Goal: Task Accomplishment & Management: Manage account settings

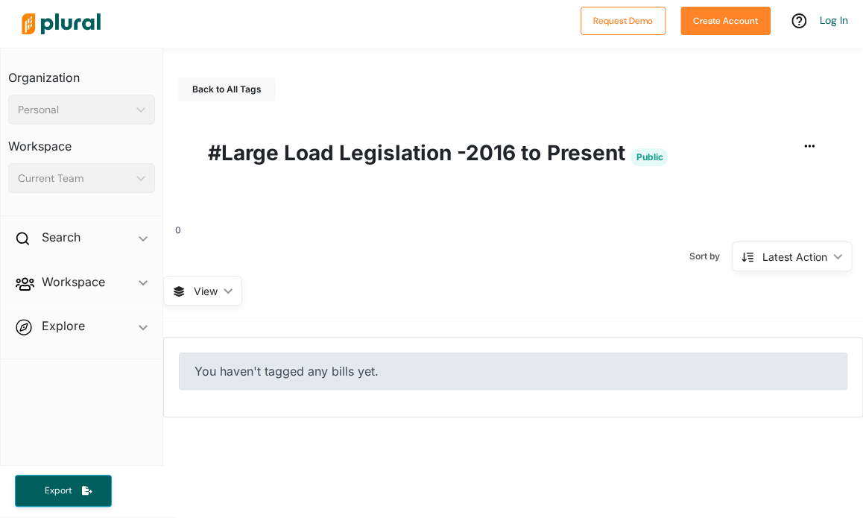
click at [295, 376] on div "You haven't tagged any bills yet." at bounding box center [513, 371] width 669 height 37
click at [211, 283] on span "View" at bounding box center [206, 291] width 24 height 16
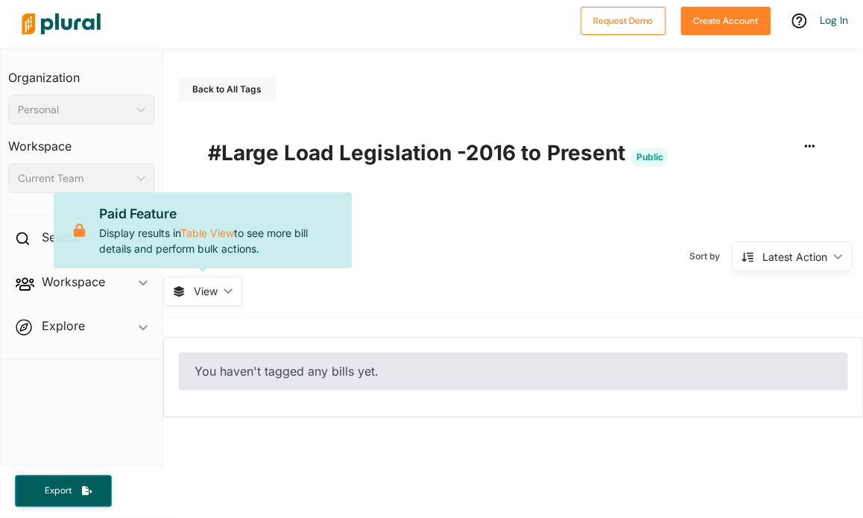
click at [587, 334] on div "Back to All Tags Export Tag #Large Load Legislation -2016 to Present Public 0 S…" at bounding box center [513, 233] width 700 height 370
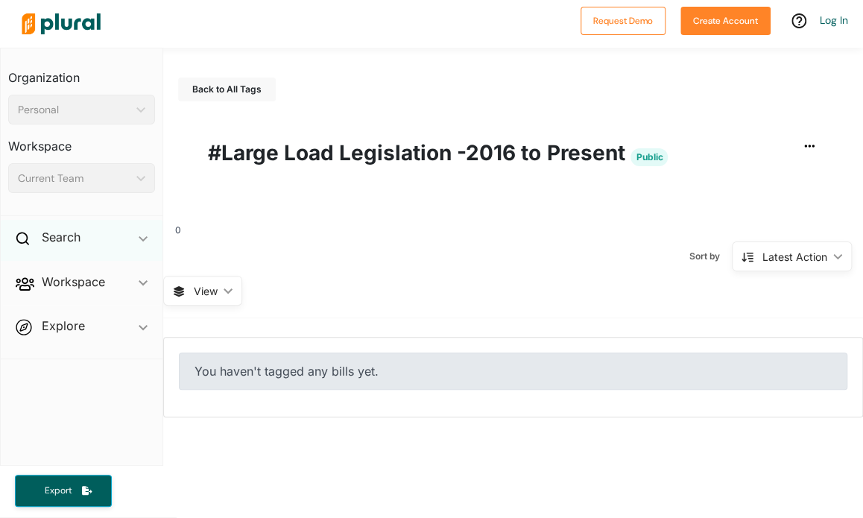
click at [140, 246] on span "ic_keyboard_arrow_down" at bounding box center [143, 240] width 9 height 22
click at [61, 268] on h4 "Bills" at bounding box center [85, 272] width 124 height 14
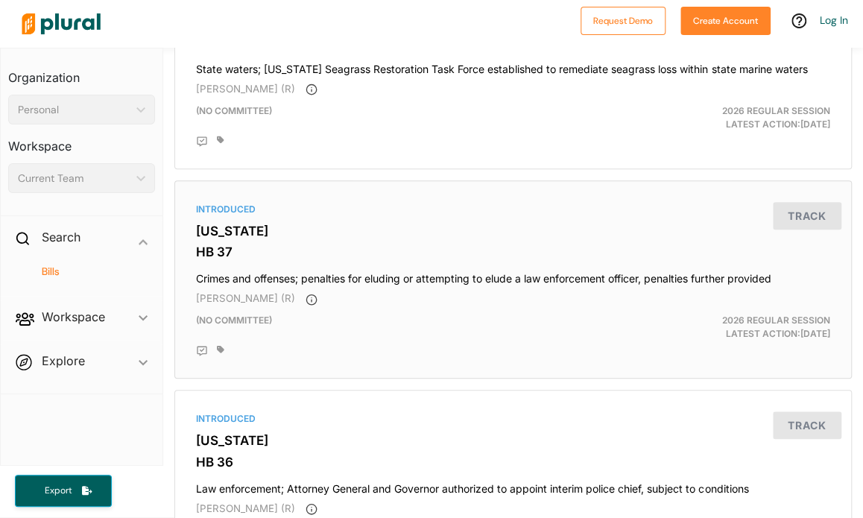
scroll to position [5158, 0]
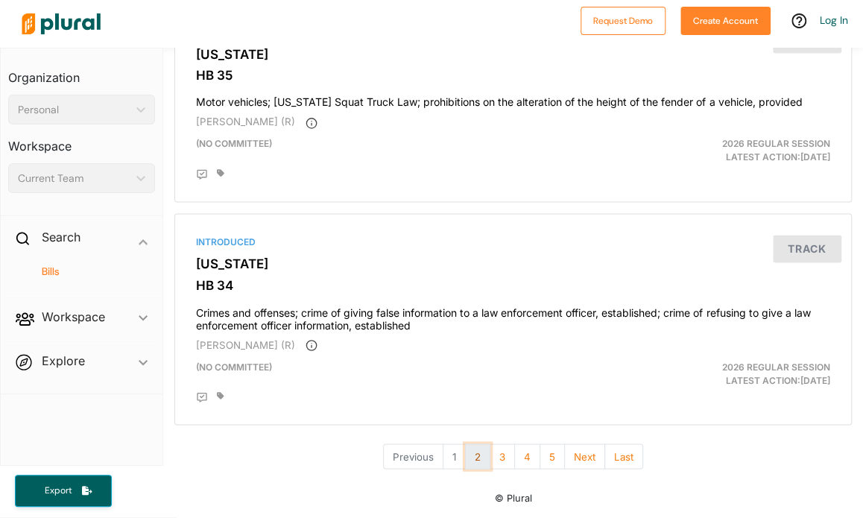
click at [476, 449] on button "2" at bounding box center [477, 456] width 25 height 26
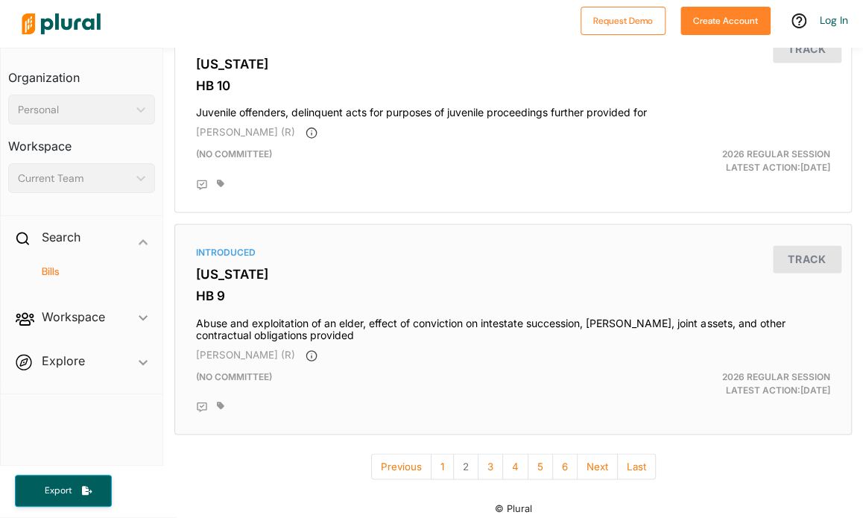
scroll to position [5182, 0]
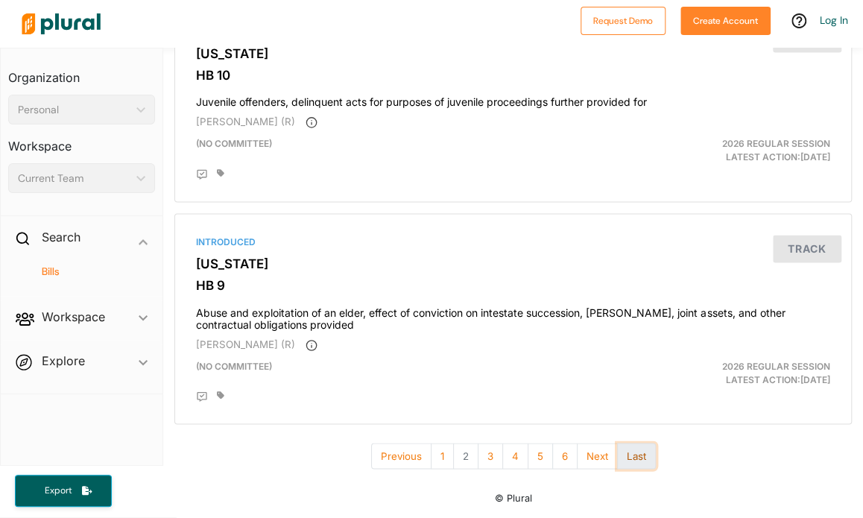
click at [639, 446] on button "Last" at bounding box center [636, 456] width 39 height 26
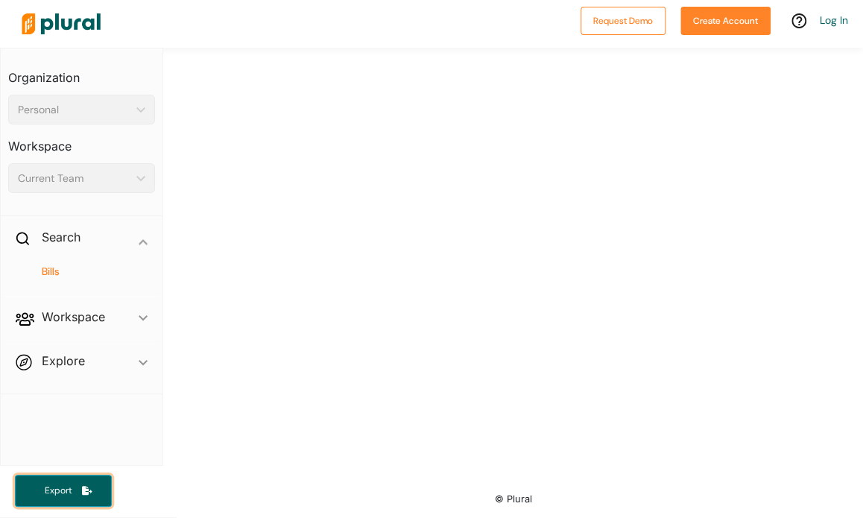
click at [52, 478] on button "Export" at bounding box center [63, 491] width 97 height 32
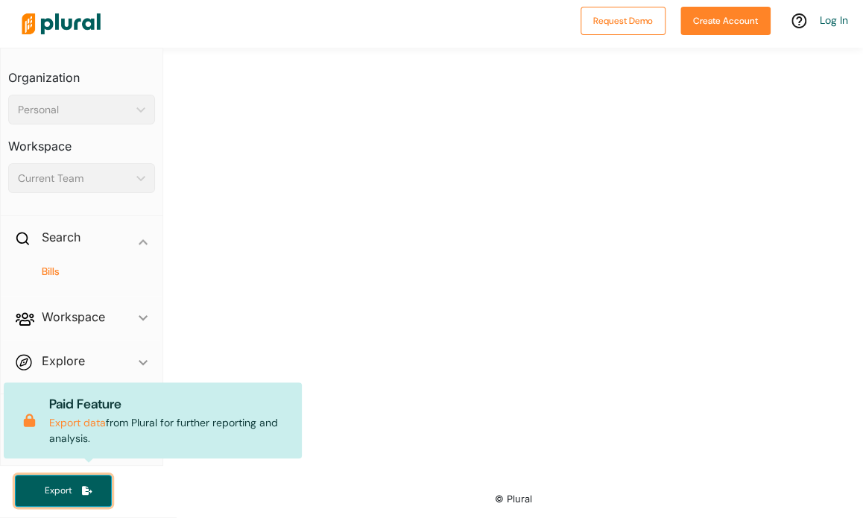
click at [65, 493] on span "Export" at bounding box center [58, 490] width 48 height 13
click at [431, 277] on div "US Congress [US_STATE] [US_STATE] [US_STATE] [US_STATE] [US_STATE] [US_STATE] […" at bounding box center [513, 30] width 700 height 894
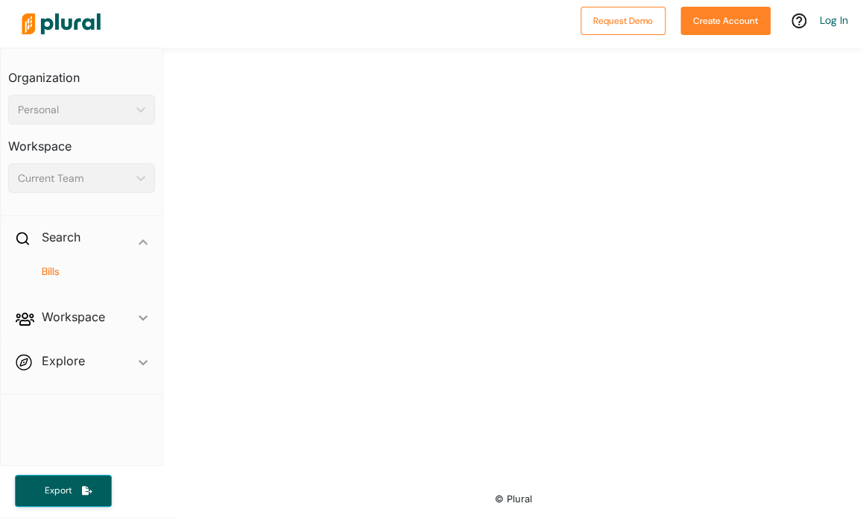
click at [51, 274] on h4 "Bills" at bounding box center [85, 272] width 124 height 14
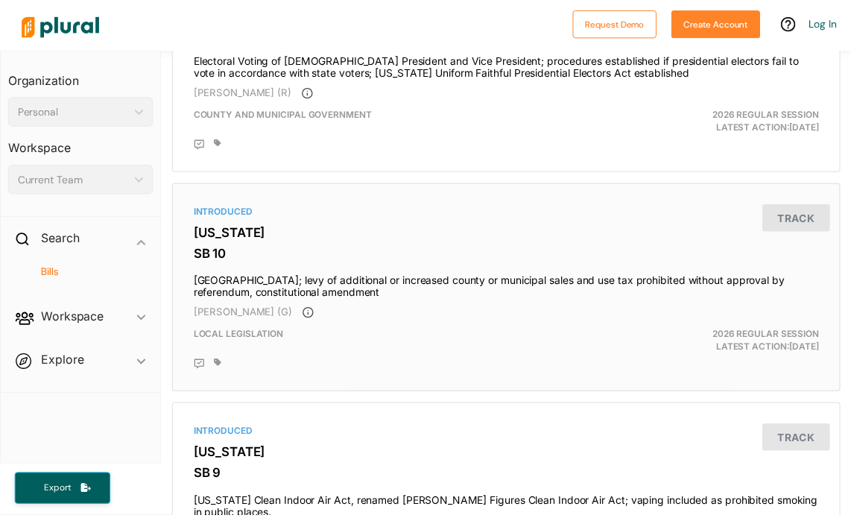
scroll to position [2758, 0]
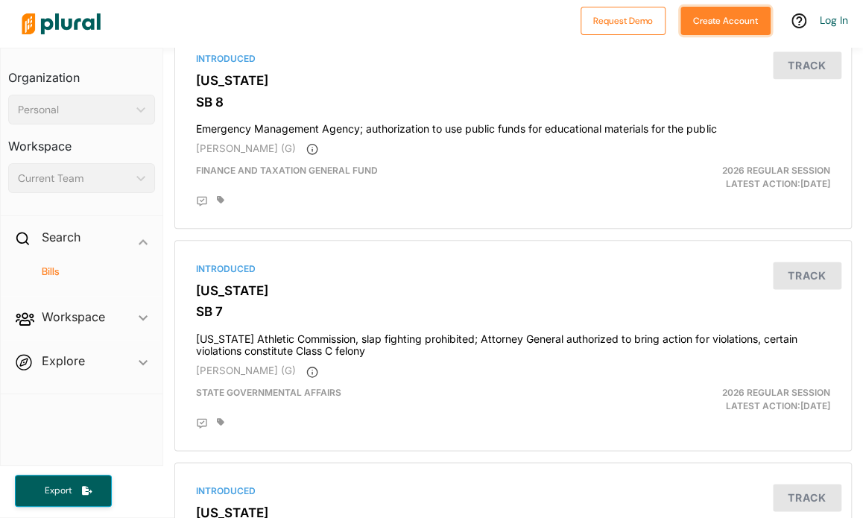
click at [735, 24] on button "Create Account" at bounding box center [725, 21] width 90 height 28
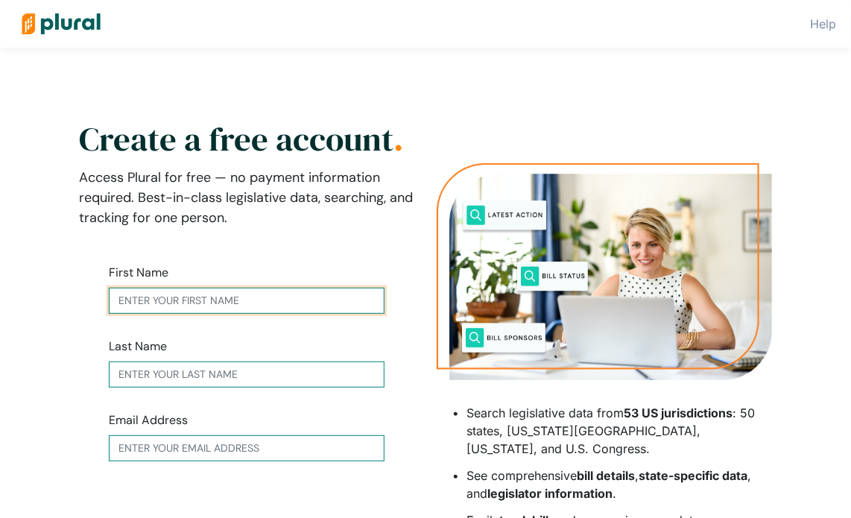
click at [264, 292] on input "text" at bounding box center [247, 301] width 276 height 26
type input "[PERSON_NAME]"
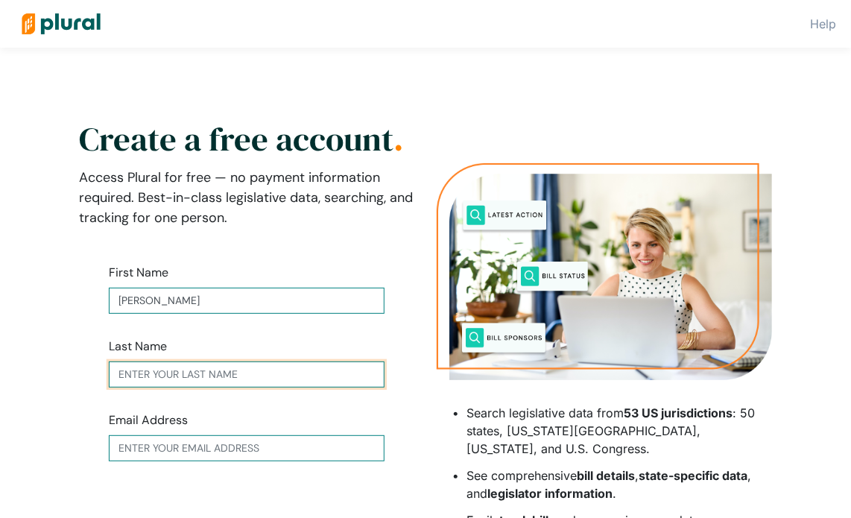
type input "[PERSON_NAME]"
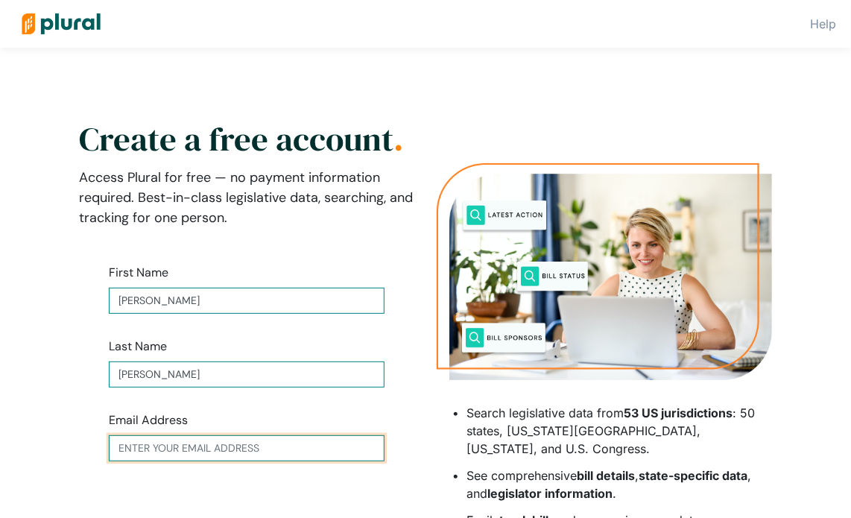
click at [238, 443] on input "text" at bounding box center [247, 448] width 276 height 26
type input "[EMAIL_ADDRESS][DOMAIN_NAME]"
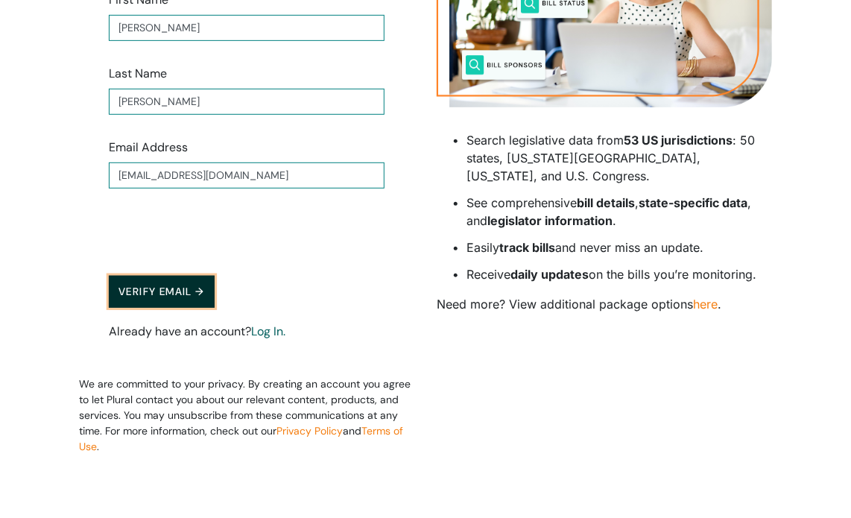
click at [155, 291] on button "Verify Email →" at bounding box center [162, 292] width 106 height 32
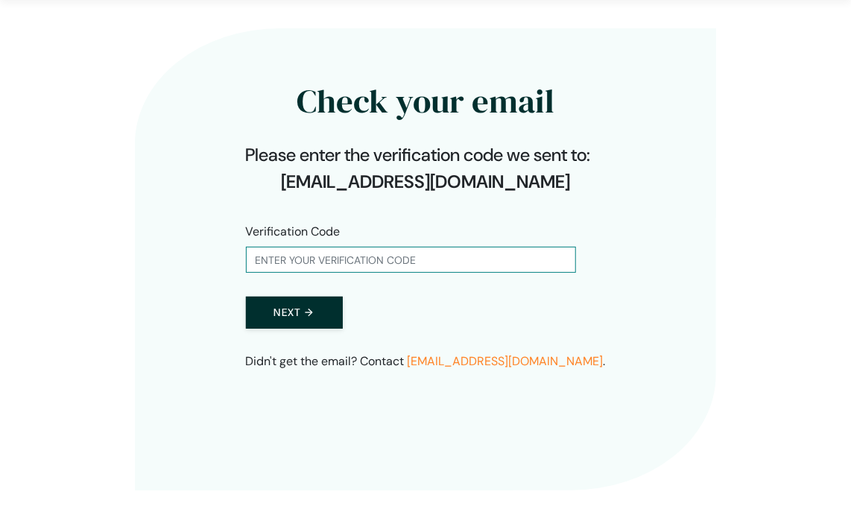
scroll to position [48, 0]
click at [335, 256] on input "text" at bounding box center [411, 260] width 330 height 26
click at [376, 265] on input "text" at bounding box center [411, 260] width 330 height 26
paste input "961615"
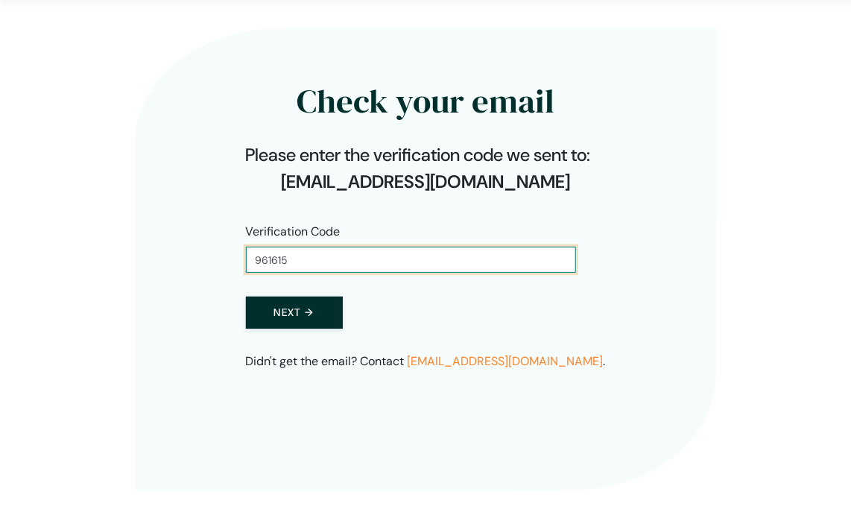
type input "961615"
click at [246, 297] on button "Next →" at bounding box center [294, 313] width 97 height 32
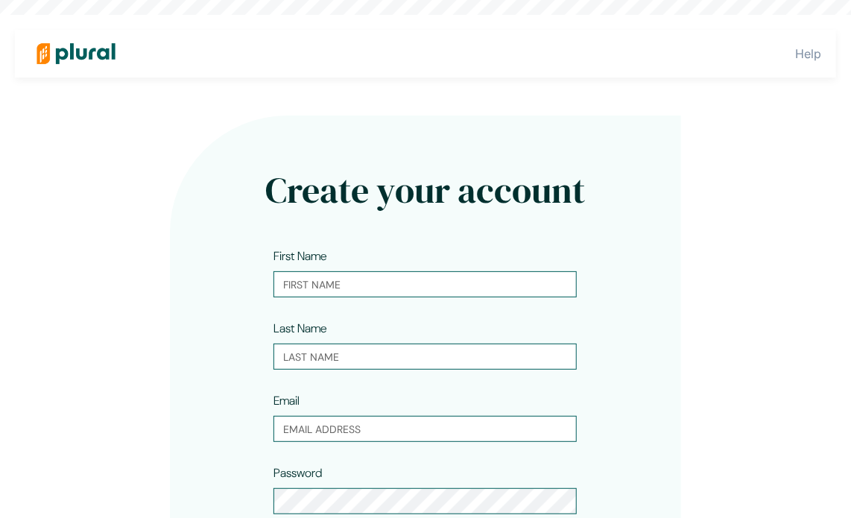
type input "[PERSON_NAME]"
type input "[EMAIL_ADDRESS][DOMAIN_NAME]"
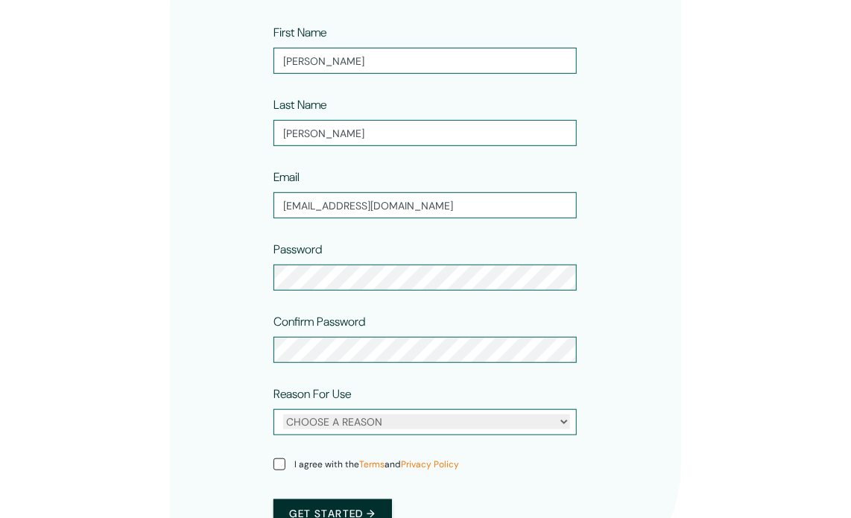
scroll to position [298, 0]
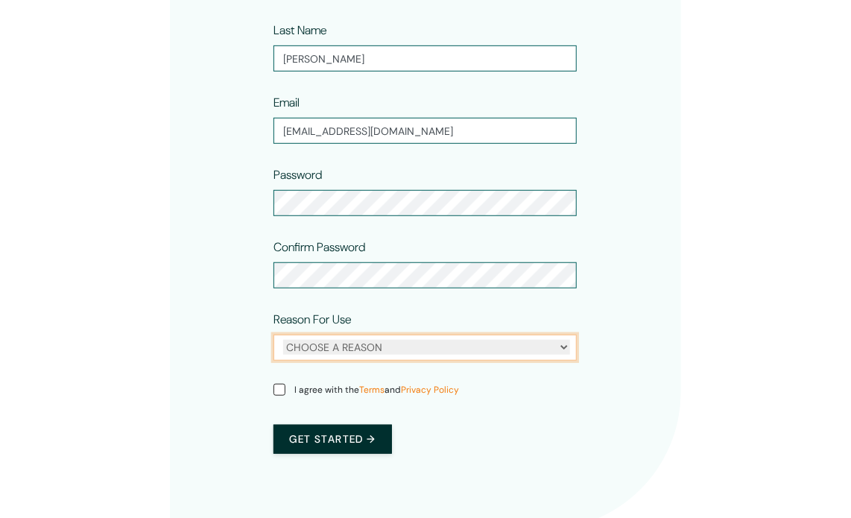
click at [397, 345] on select "CHOOSE A REASON Personal Professional" at bounding box center [426, 347] width 287 height 15
select select "professional"
click at [283, 340] on select "CHOOSE A REASON Personal Professional" at bounding box center [426, 347] width 287 height 15
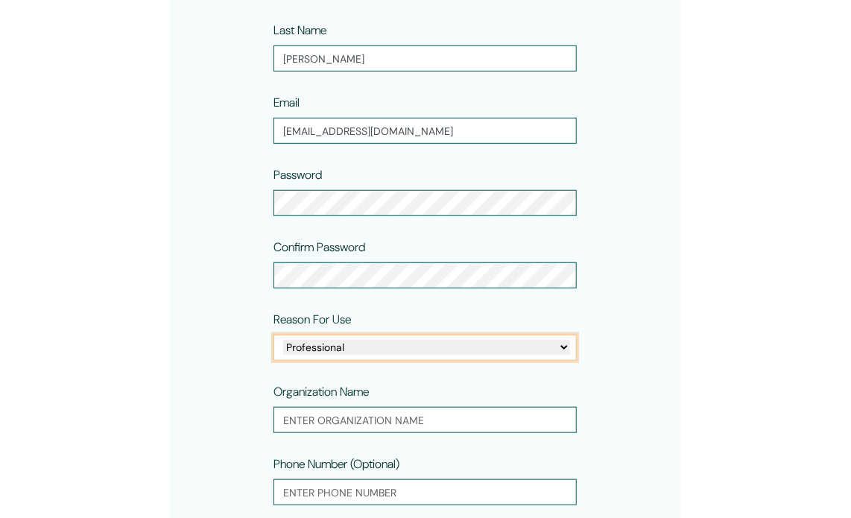
scroll to position [447, 0]
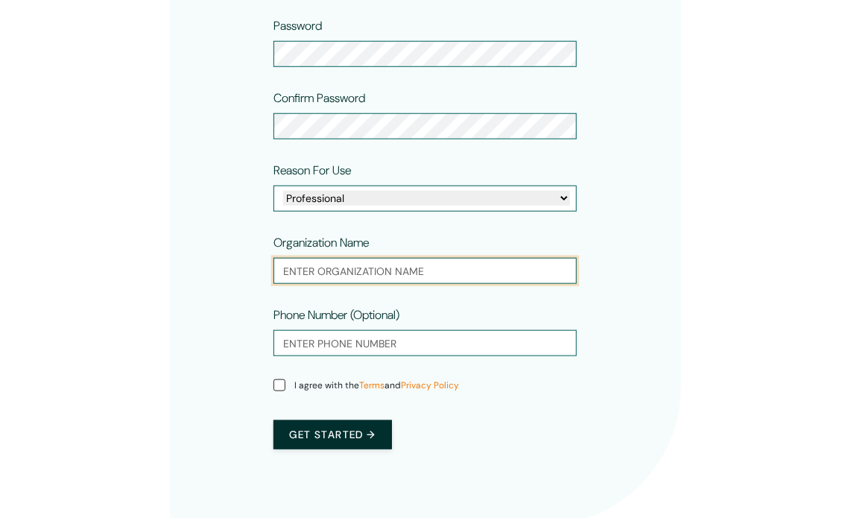
click at [389, 265] on input "text" at bounding box center [425, 271] width 303 height 26
type input "Southwest Power Pool"
click at [282, 381] on input "I agree with the Terms and Privacy Policy" at bounding box center [280, 385] width 12 height 12
checkbox input "true"
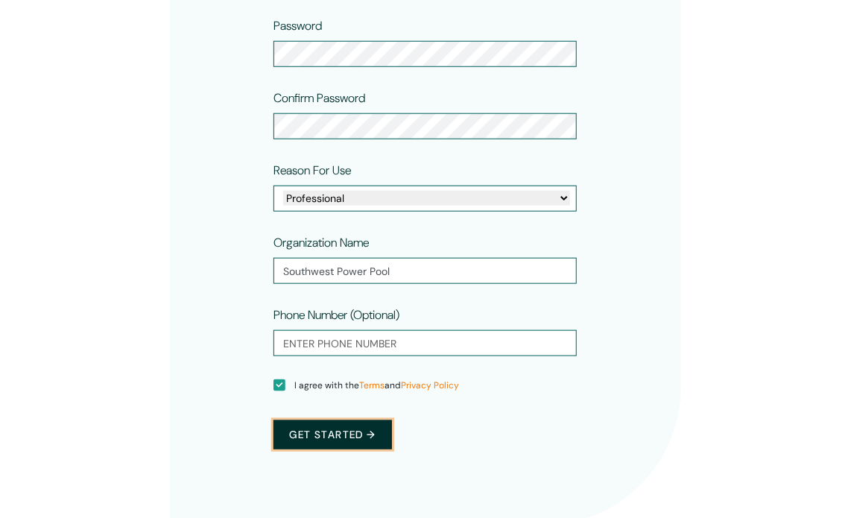
click at [341, 439] on button "Get started →" at bounding box center [333, 434] width 118 height 29
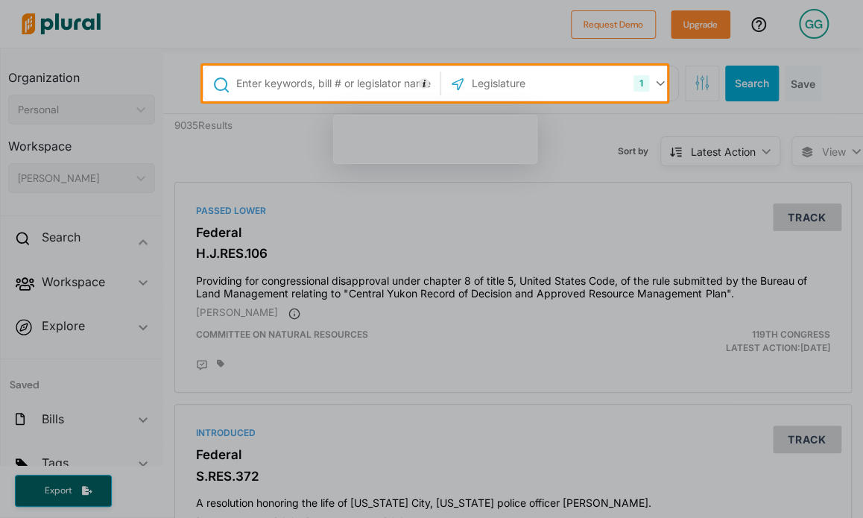
click at [516, 326] on div at bounding box center [431, 309] width 863 height 417
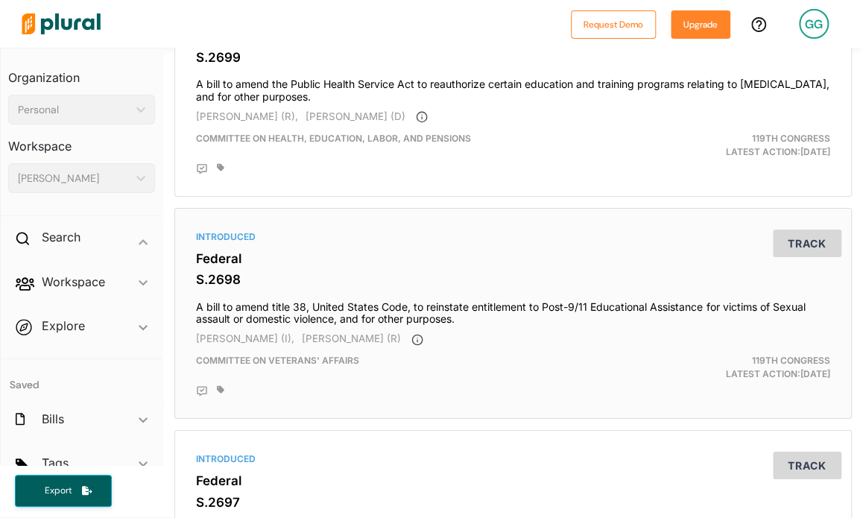
scroll to position [1491, 0]
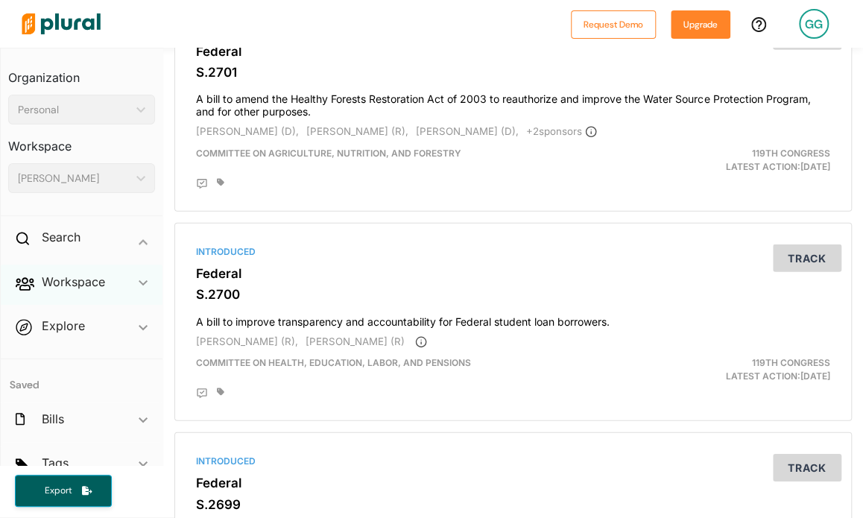
click at [122, 281] on div "Workspace ic_keyboard_arrow_down" at bounding box center [82, 285] width 162 height 40
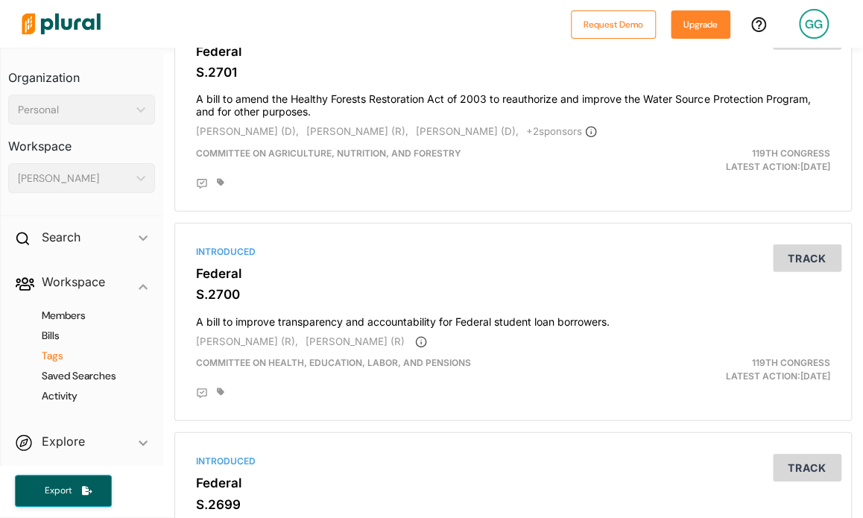
click at [58, 353] on h4 "Tags" at bounding box center [85, 356] width 124 height 14
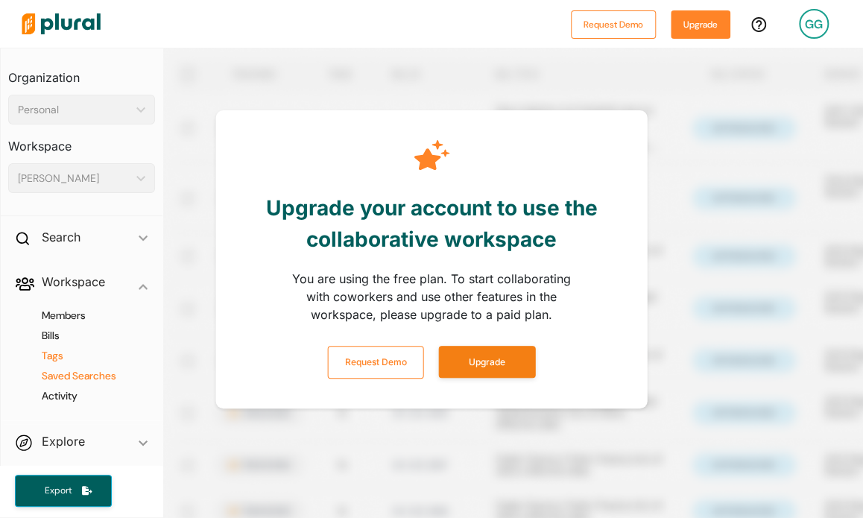
click at [95, 375] on h4 "Saved Searches" at bounding box center [85, 376] width 124 height 14
click at [63, 239] on h2 "Search" at bounding box center [61, 237] width 39 height 16
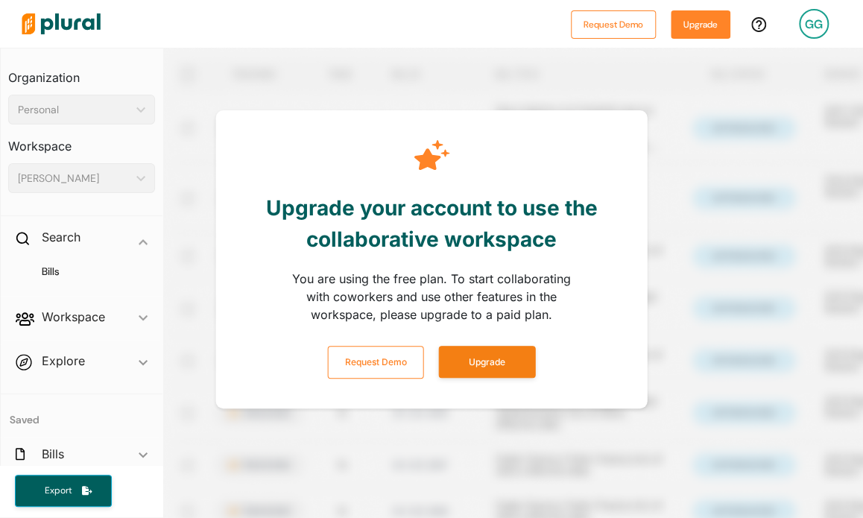
click at [64, 357] on span "Explore ic_keyboard_arrow_down Overview" at bounding box center [82, 364] width 162 height 40
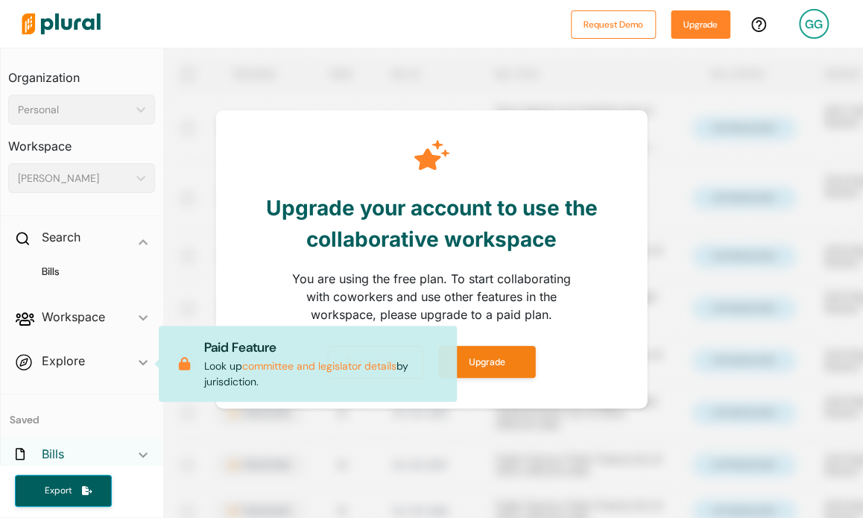
click at [55, 449] on h2 "Bills" at bounding box center [53, 454] width 22 height 16
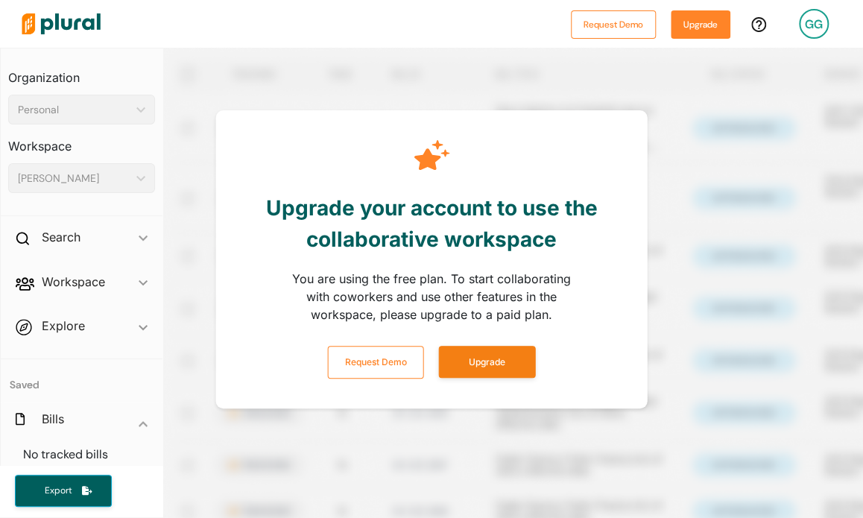
scroll to position [98, 0]
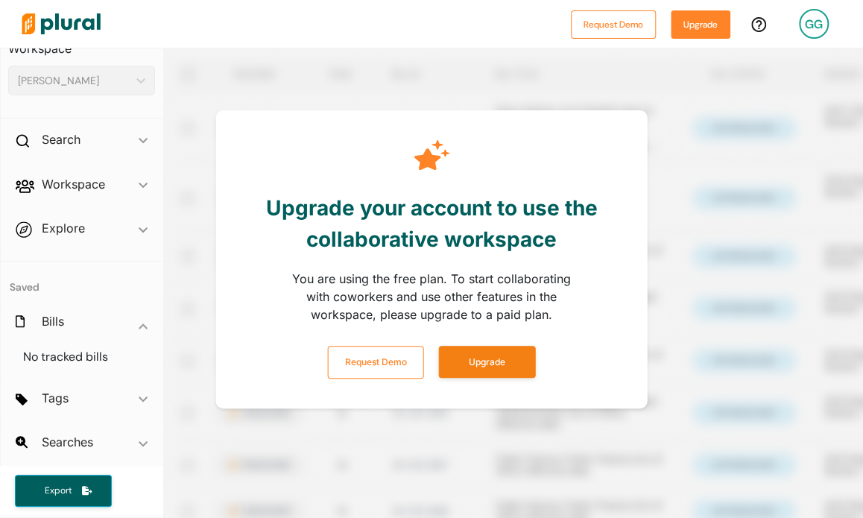
click at [69, 400] on span "Tags ic_keyboard_arrow_down No tags" at bounding box center [82, 401] width 162 height 40
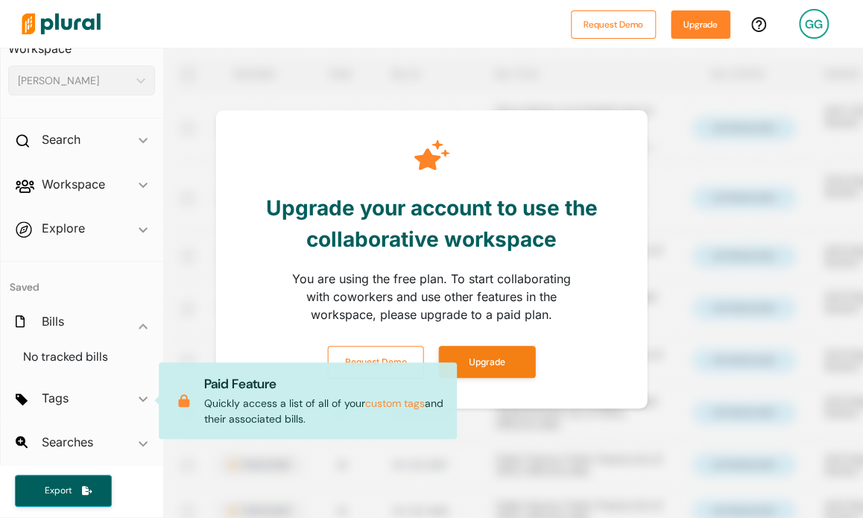
drag, startPoint x: 727, startPoint y: 309, endPoint x: 736, endPoint y: 266, distance: 44.0
click at [728, 308] on div at bounding box center [594, 307] width 863 height 518
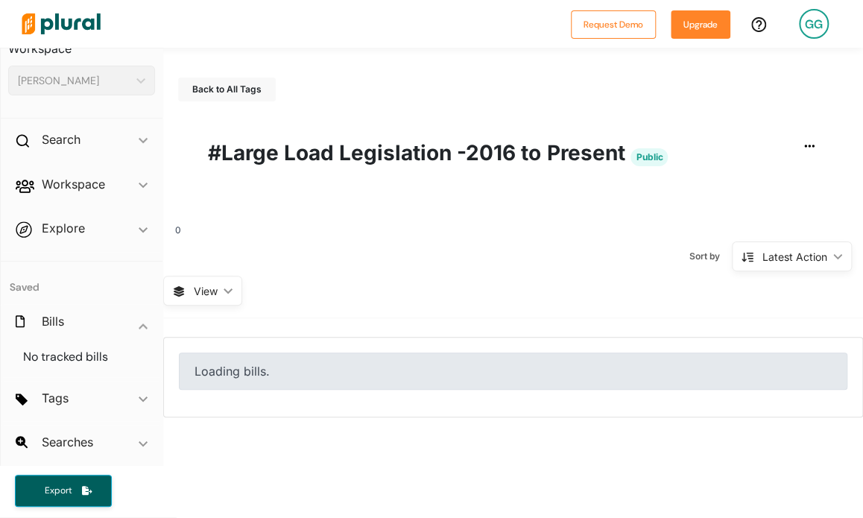
click at [765, 259] on div "Latest Action" at bounding box center [794, 257] width 65 height 16
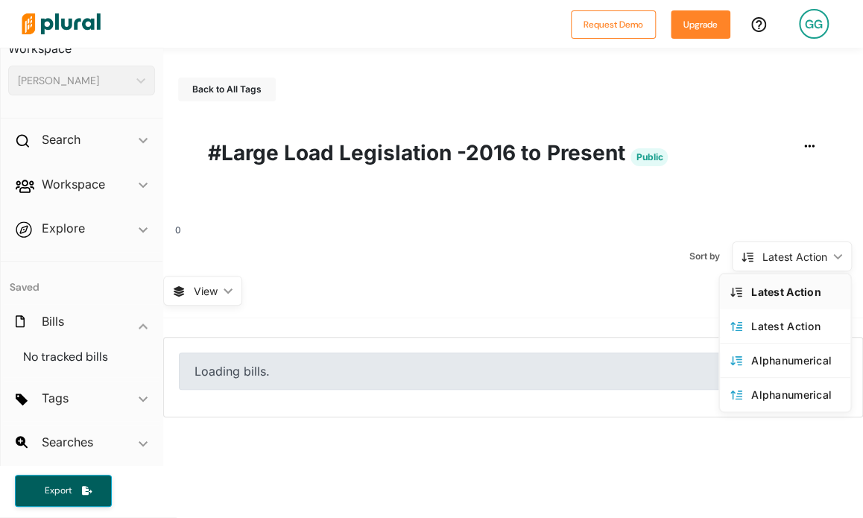
click at [773, 285] on div "Latest Action" at bounding box center [795, 291] width 89 height 13
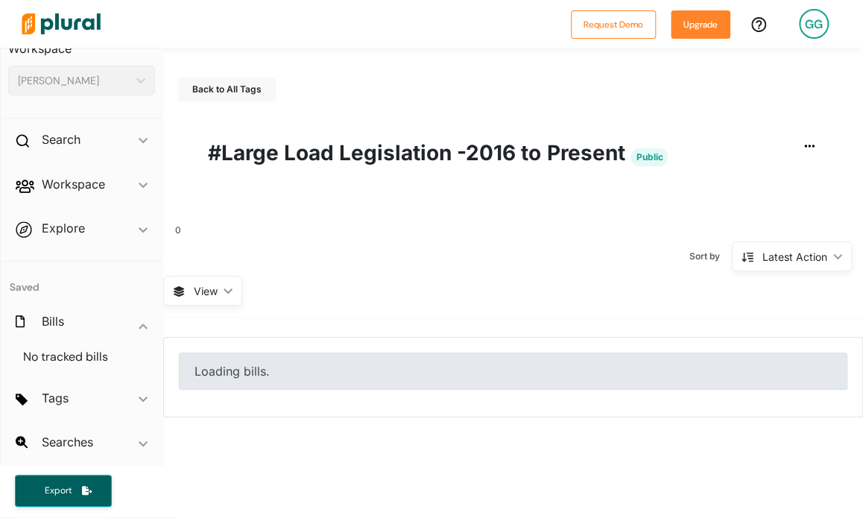
click at [371, 151] on h1 "#Large Load Legislation -2016 to Present Public" at bounding box center [513, 152] width 610 height 31
click at [804, 150] on icon "button" at bounding box center [809, 146] width 10 height 12
click at [483, 247] on div "Sort by Latest Action ic_keyboard_arrow_down Latest Action Latest Action Alphan…" at bounding box center [513, 256] width 700 height 39
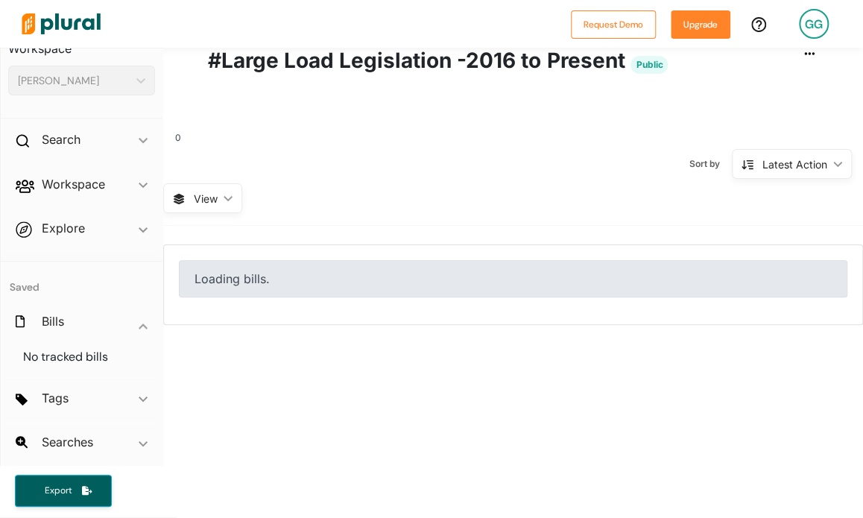
scroll to position [18, 0]
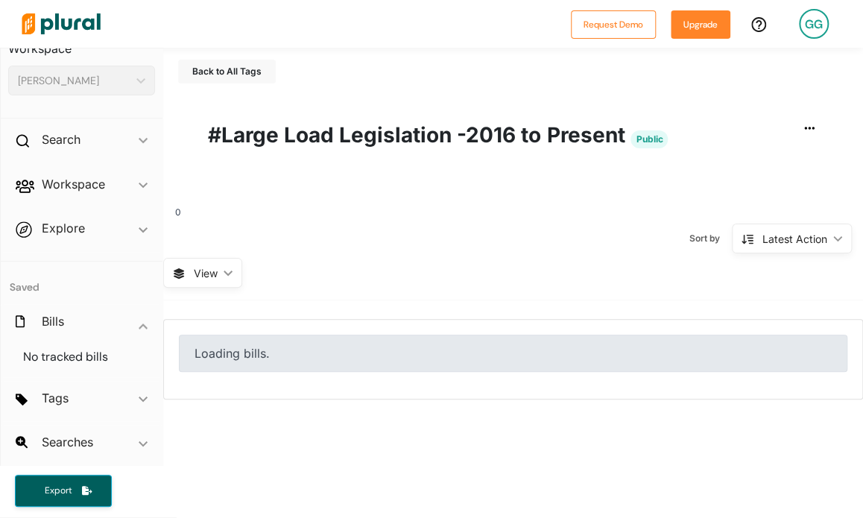
click at [215, 275] on span "View" at bounding box center [206, 273] width 24 height 16
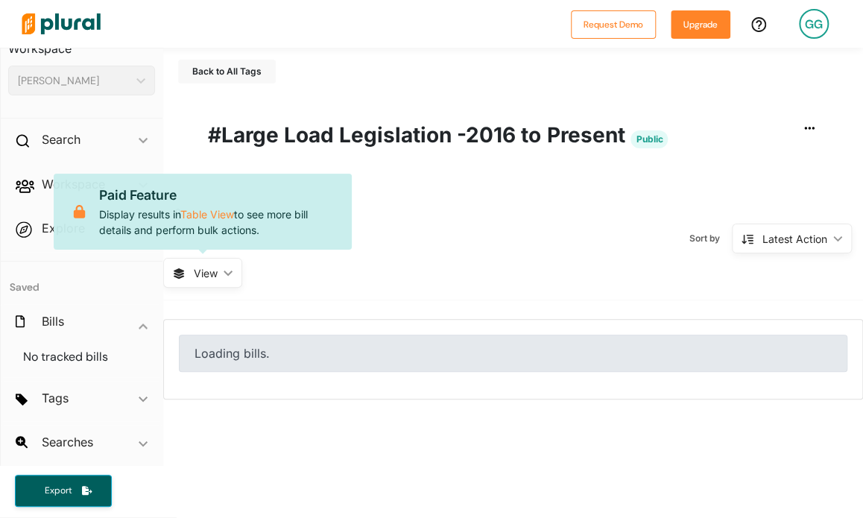
click at [470, 268] on div "0 Sort by Latest Action ic_keyboard_arrow_down Latest Action Latest Action Alph…" at bounding box center [513, 244] width 700 height 111
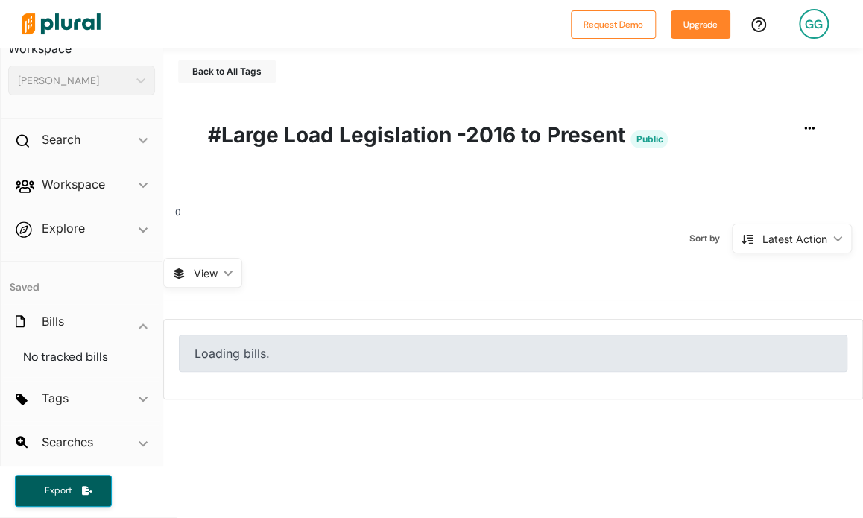
click at [810, 236] on div "Latest Action" at bounding box center [794, 239] width 65 height 16
click at [565, 260] on div "0 Sort by Latest Action ic_keyboard_arrow_down Latest Action Latest Action Alph…" at bounding box center [513, 244] width 700 height 111
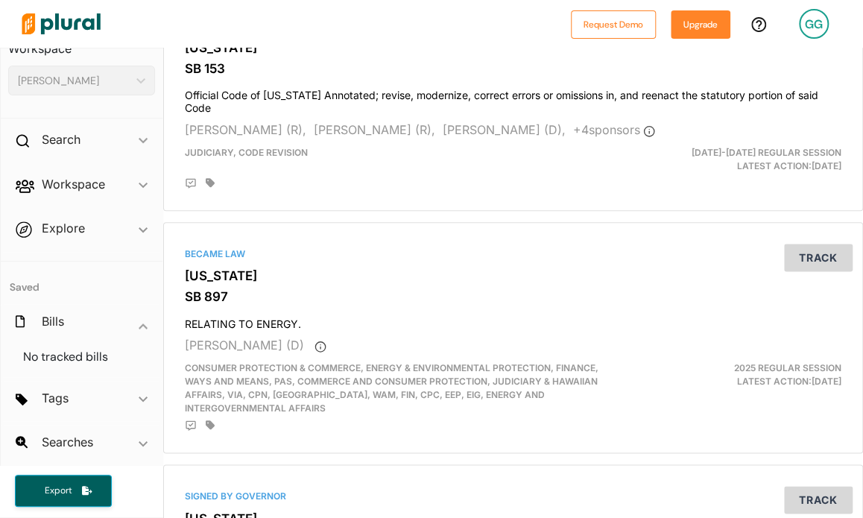
scroll to position [5395, 0]
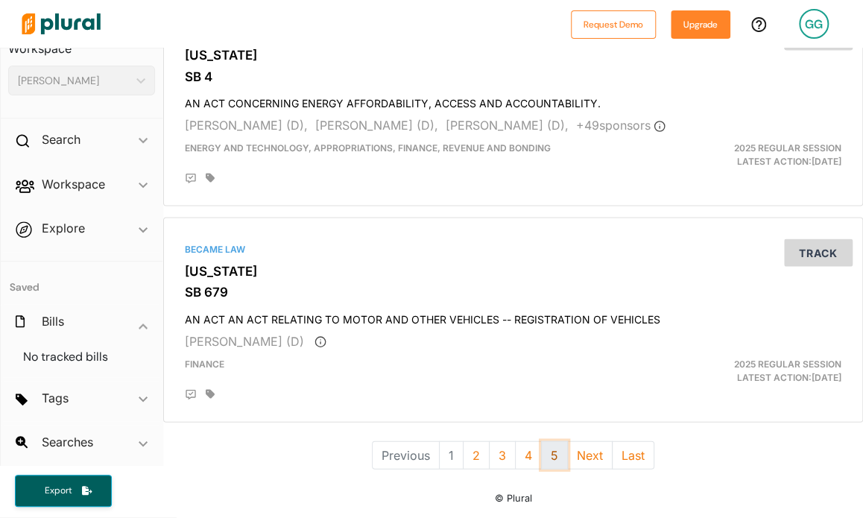
click at [549, 443] on button "5" at bounding box center [554, 454] width 27 height 28
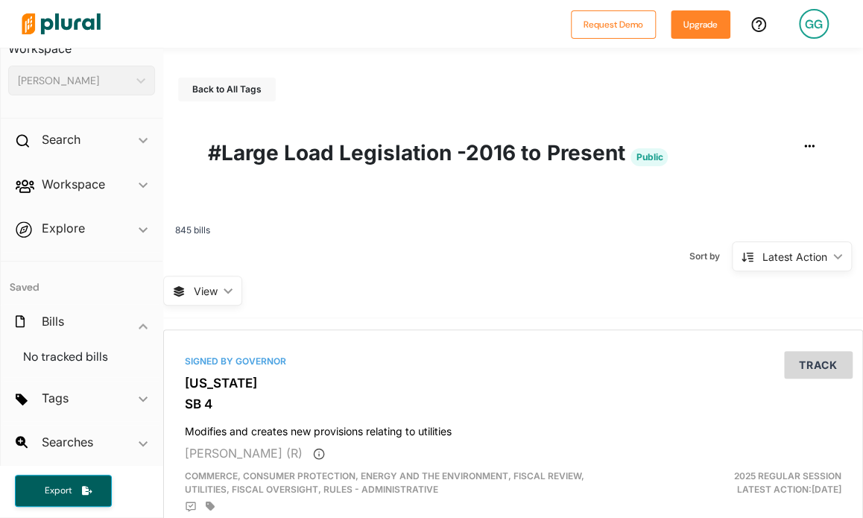
click at [833, 255] on polygon at bounding box center [837, 255] width 9 height 5
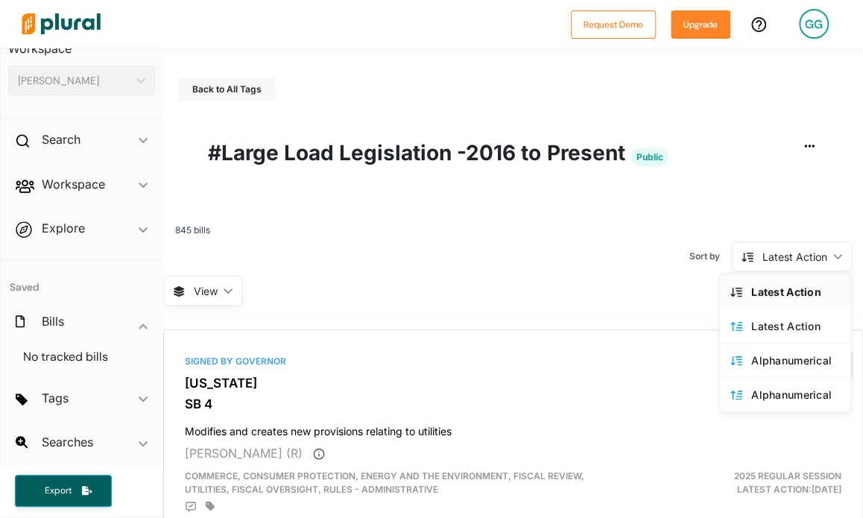
click at [476, 303] on div "845 bills Sort by Latest Action ic_keyboard_arrow_down Latest Action Latest Act…" at bounding box center [513, 262] width 700 height 111
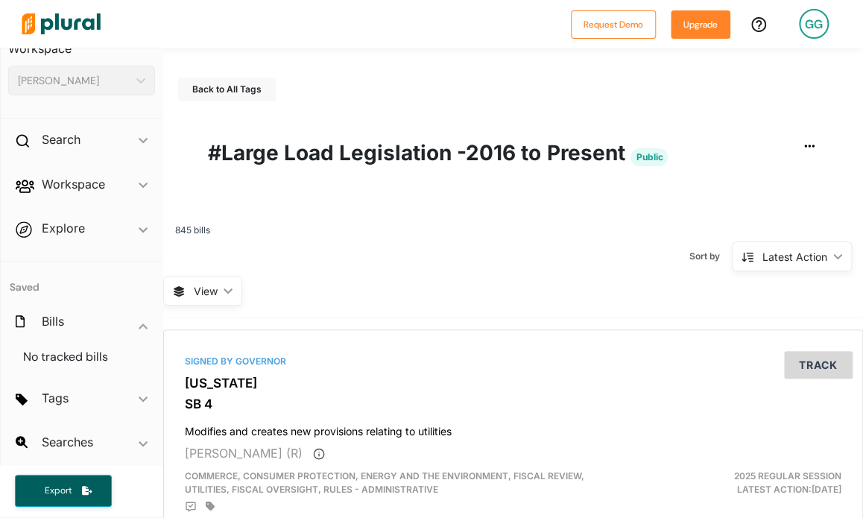
click at [227, 288] on icon "ic_keyboard_arrow_down" at bounding box center [225, 291] width 15 height 7
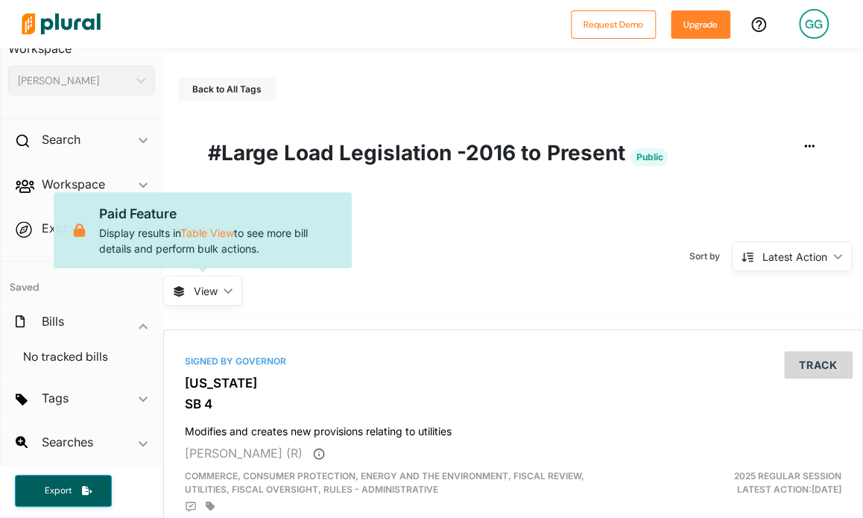
click at [416, 291] on div "845 bills Sort by Latest Action ic_keyboard_arrow_down Latest Action Latest Act…" at bounding box center [513, 262] width 700 height 111
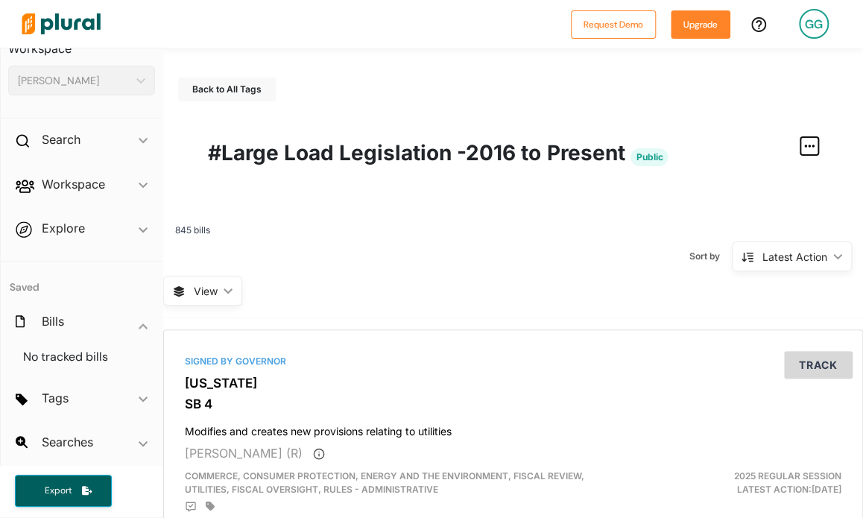
click at [804, 151] on icon "button" at bounding box center [809, 146] width 10 height 12
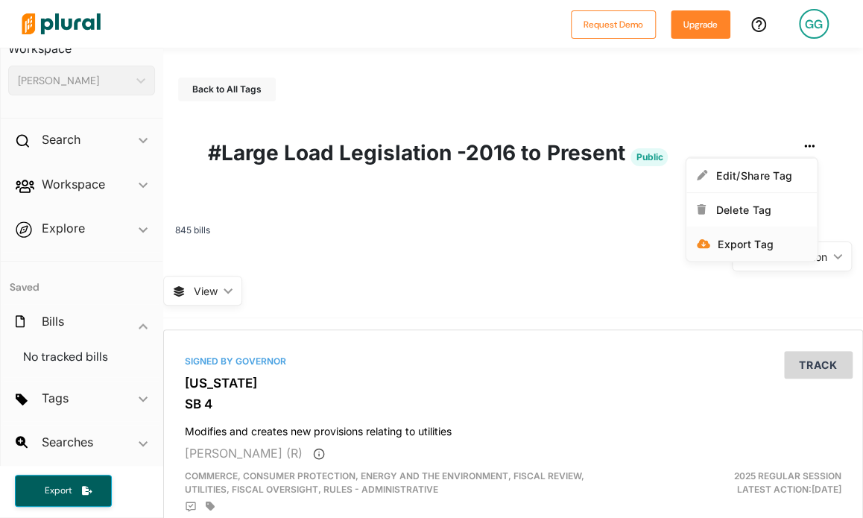
click at [730, 241] on div "Export Tag" at bounding box center [762, 244] width 89 height 13
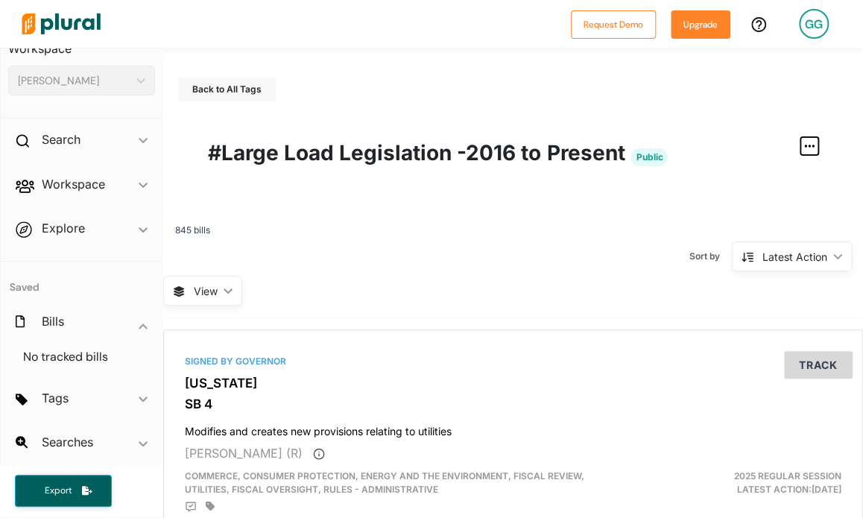
click at [804, 145] on icon "button" at bounding box center [809, 146] width 10 height 3
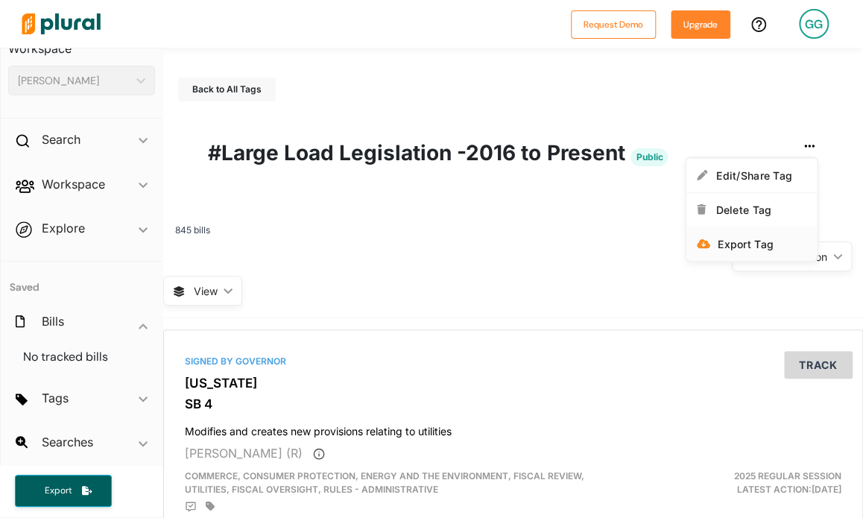
click at [736, 247] on div "Export Tag" at bounding box center [762, 244] width 89 height 13
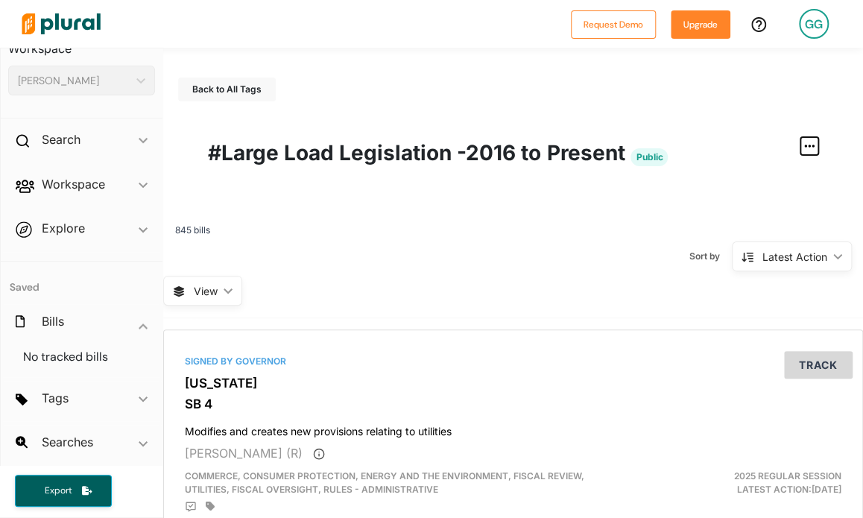
click at [804, 145] on icon "button" at bounding box center [809, 146] width 10 height 3
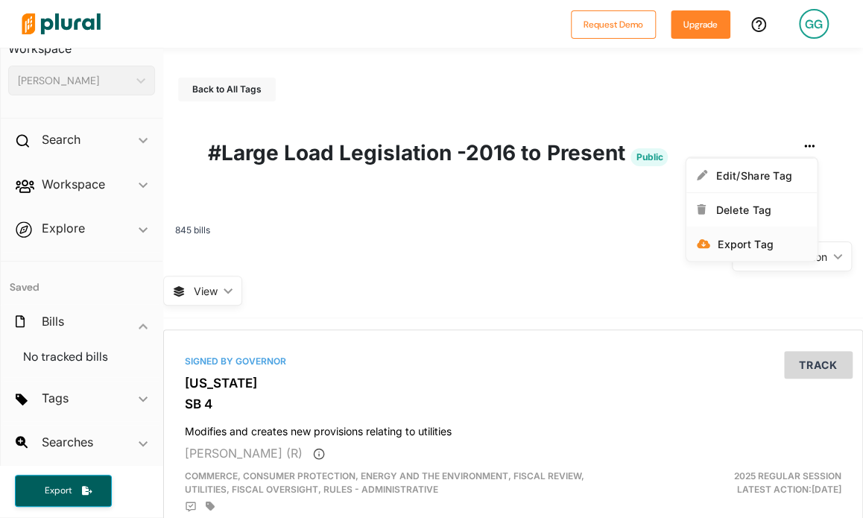
click at [725, 244] on div "Export Tag" at bounding box center [762, 244] width 89 height 13
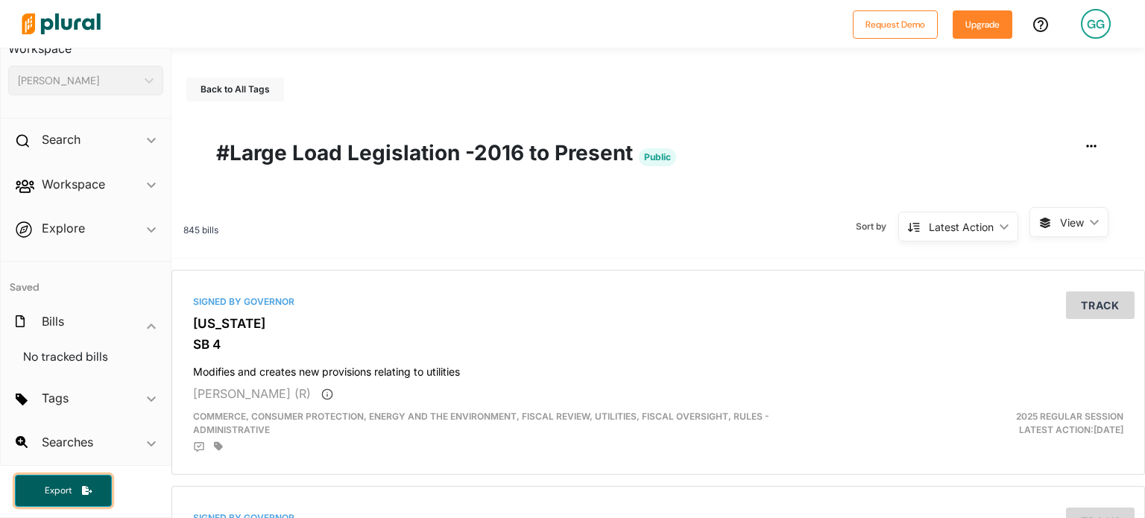
click at [82, 494] on span "button" at bounding box center [87, 490] width 10 height 13
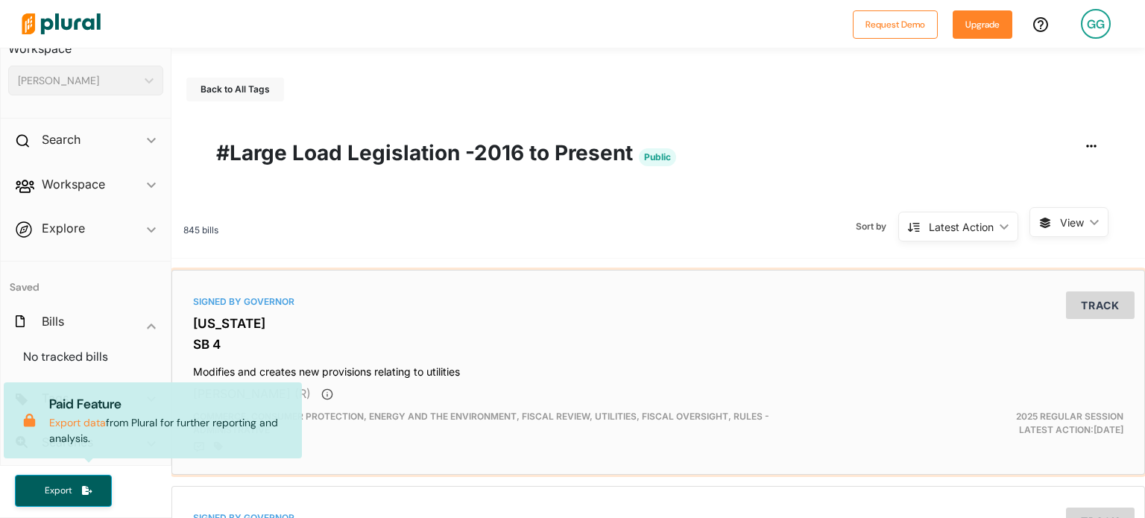
click at [730, 296] on div "Signed by Governor" at bounding box center [658, 301] width 930 height 13
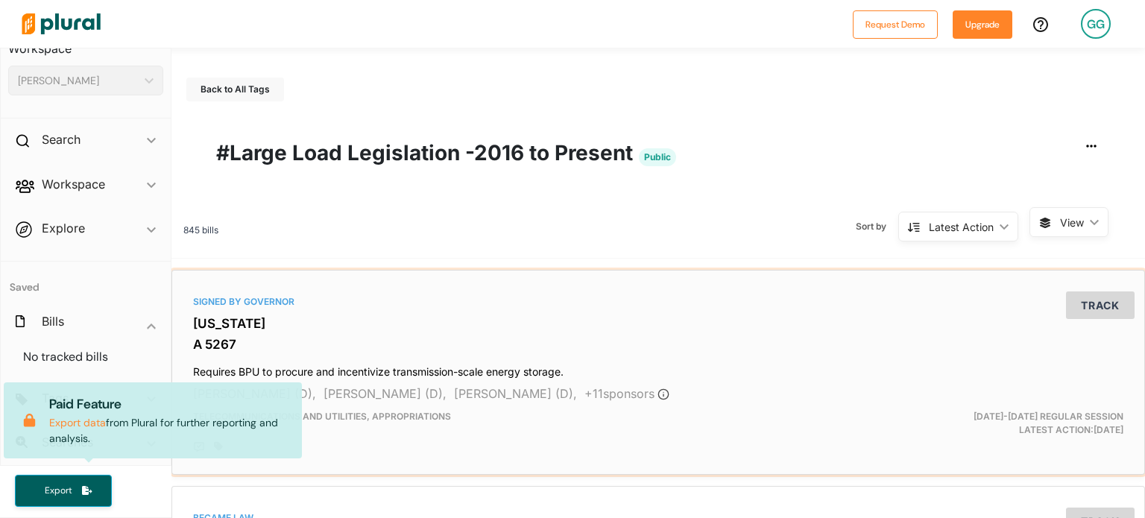
click at [660, 309] on div "Signed by Governor [US_STATE] A 5267 Requires BPU to procure and incentivize tr…" at bounding box center [658, 373] width 960 height 192
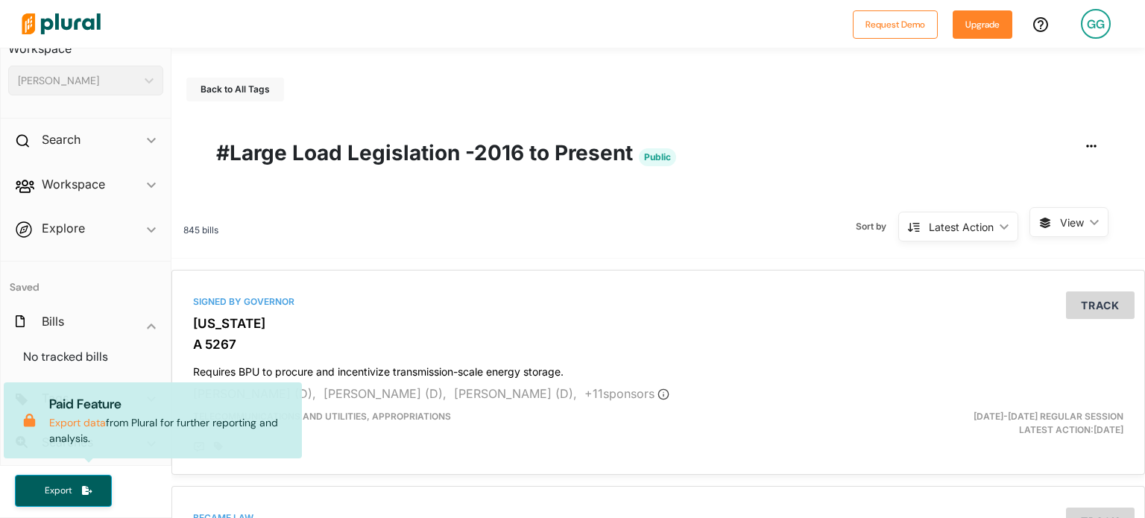
click at [862, 219] on span "View" at bounding box center [1072, 223] width 24 height 16
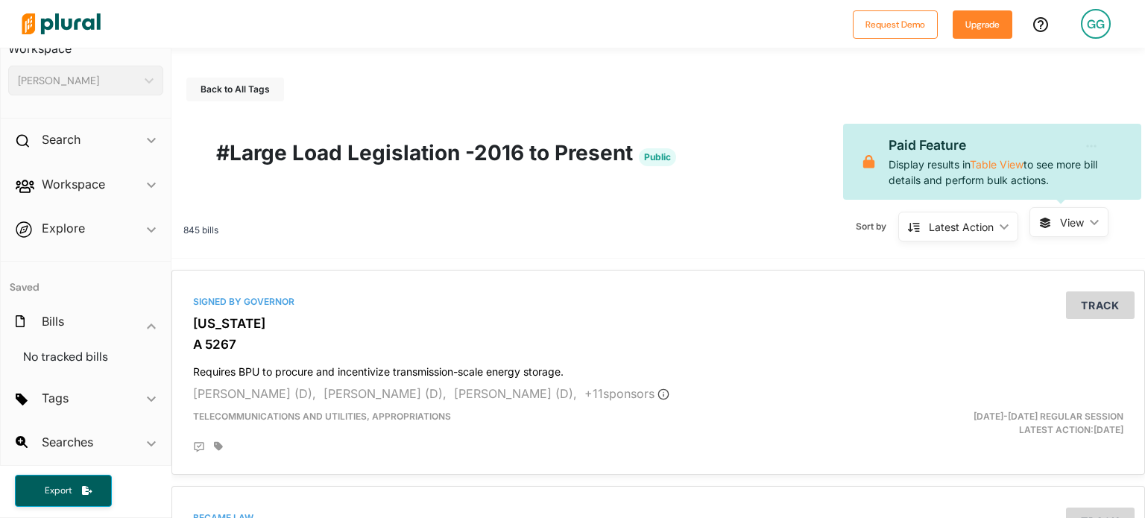
click at [784, 137] on h1 "#Large Load Legislation -2016 to Present Public" at bounding box center [658, 152] width 884 height 31
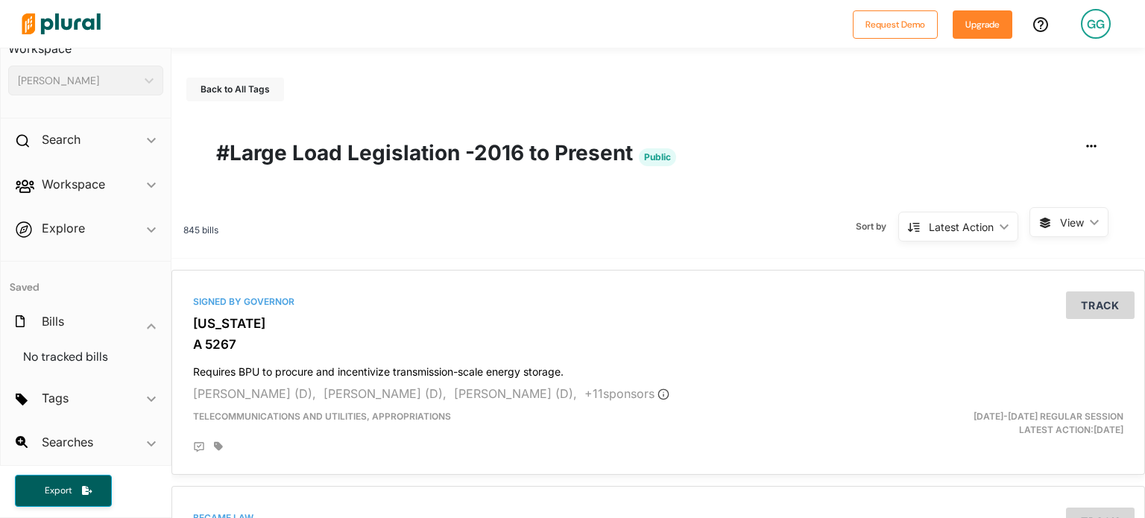
click at [862, 130] on div "Edit/Share Tag Delete Tag Export Tag #Large Load Legislation -2016 to Present P…" at bounding box center [658, 149] width 944 height 61
click at [862, 146] on icon "button" at bounding box center [1091, 146] width 10 height 12
click at [862, 244] on div "Export Tag" at bounding box center [1043, 244] width 89 height 13
click at [88, 490] on icon "button" at bounding box center [87, 490] width 10 height 9
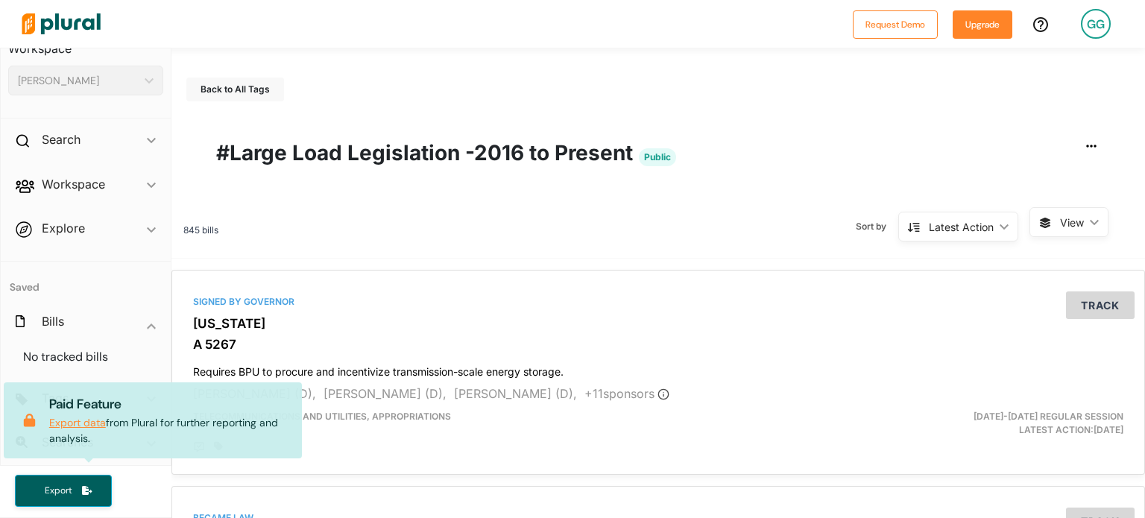
click at [94, 420] on link "Export data" at bounding box center [77, 422] width 57 height 13
click at [862, 25] on div "GG" at bounding box center [1096, 24] width 30 height 30
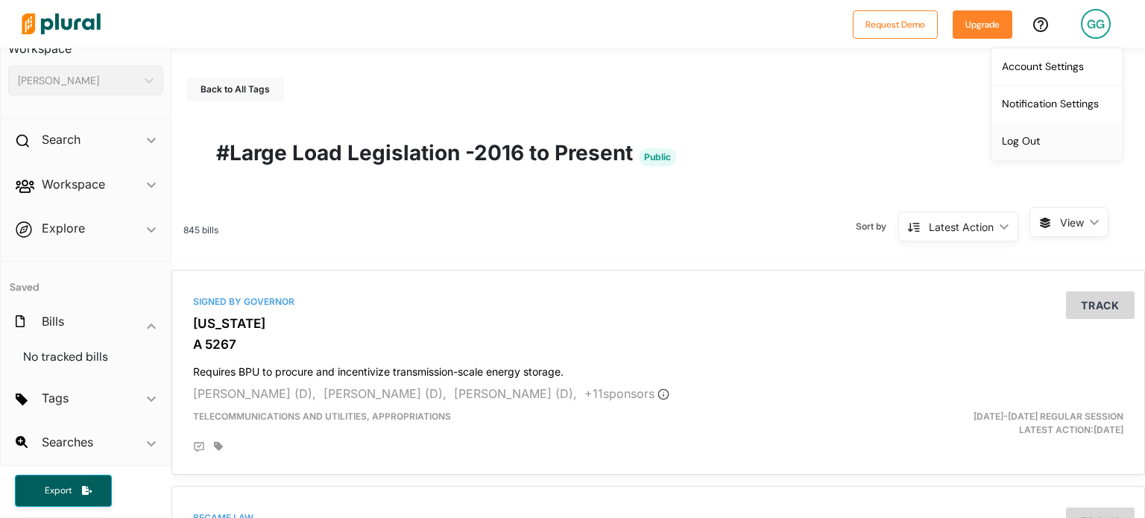
click at [862, 148] on link "Log Out" at bounding box center [1056, 140] width 130 height 37
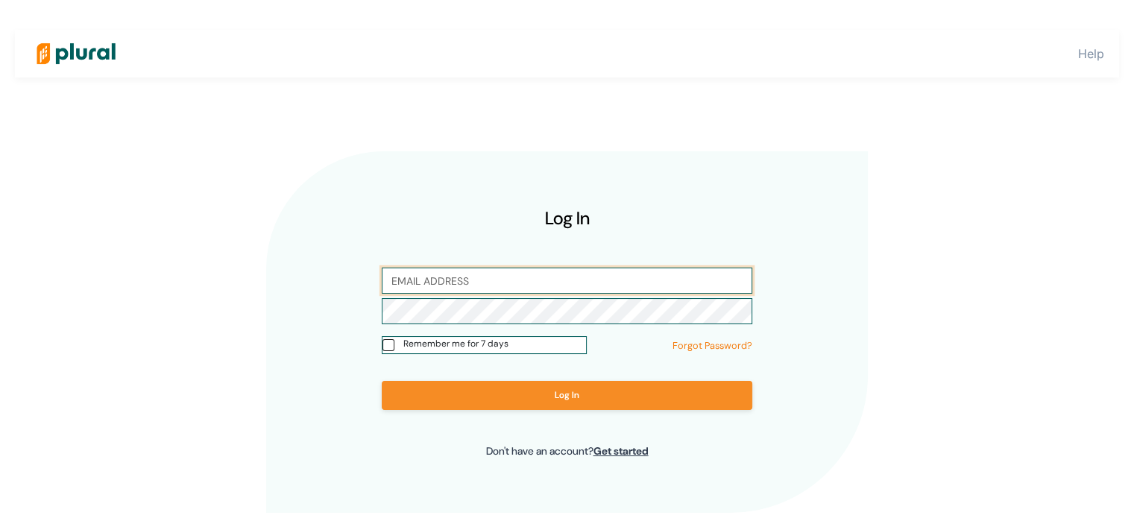
type input "[EMAIL_ADDRESS][DOMAIN_NAME]"
click at [862, 376] on div "Log In [EMAIL_ADDRESS][DOMAIN_NAME] Remember me for 7 days Forgot Password? Log…" at bounding box center [567, 325] width 902 height 373
